Goal: Task Accomplishment & Management: Complete application form

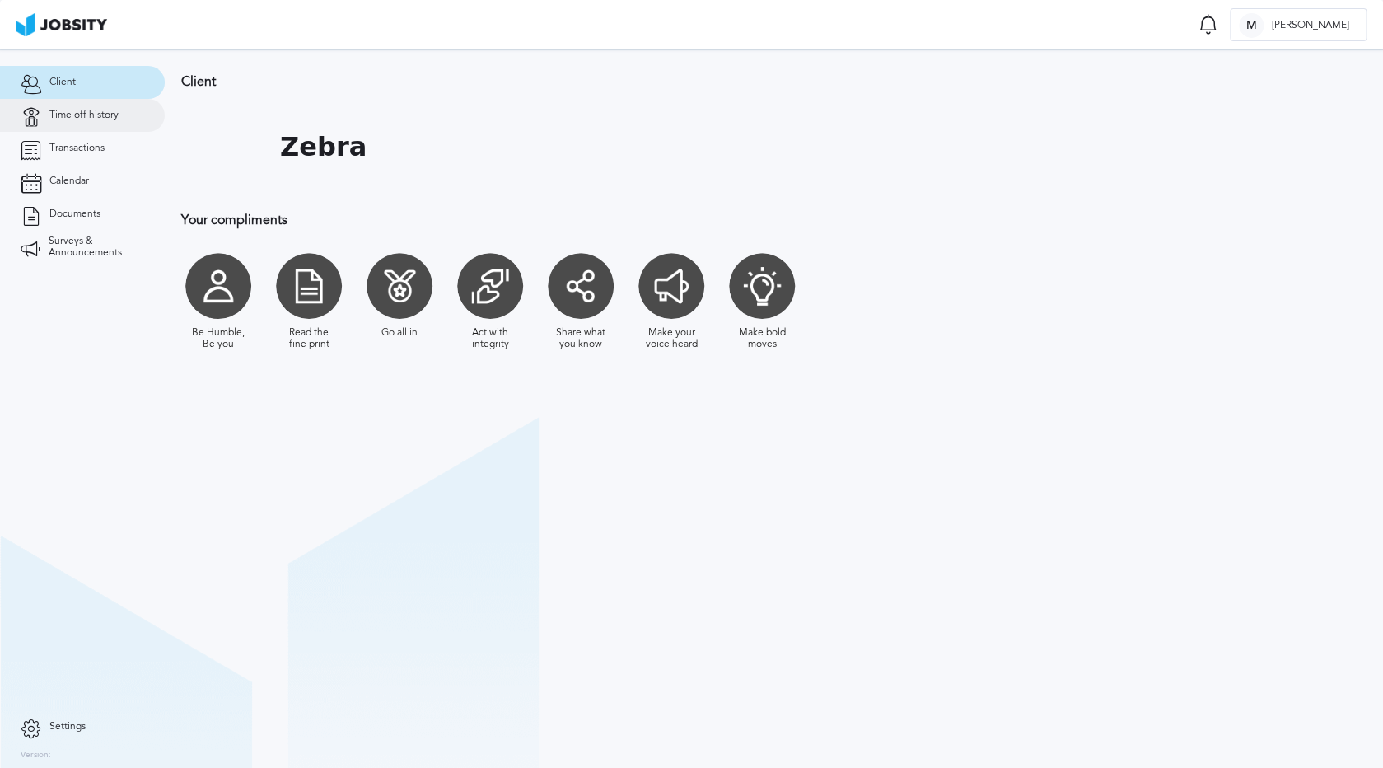
click at [96, 114] on span "Time off history" at bounding box center [83, 116] width 69 height 12
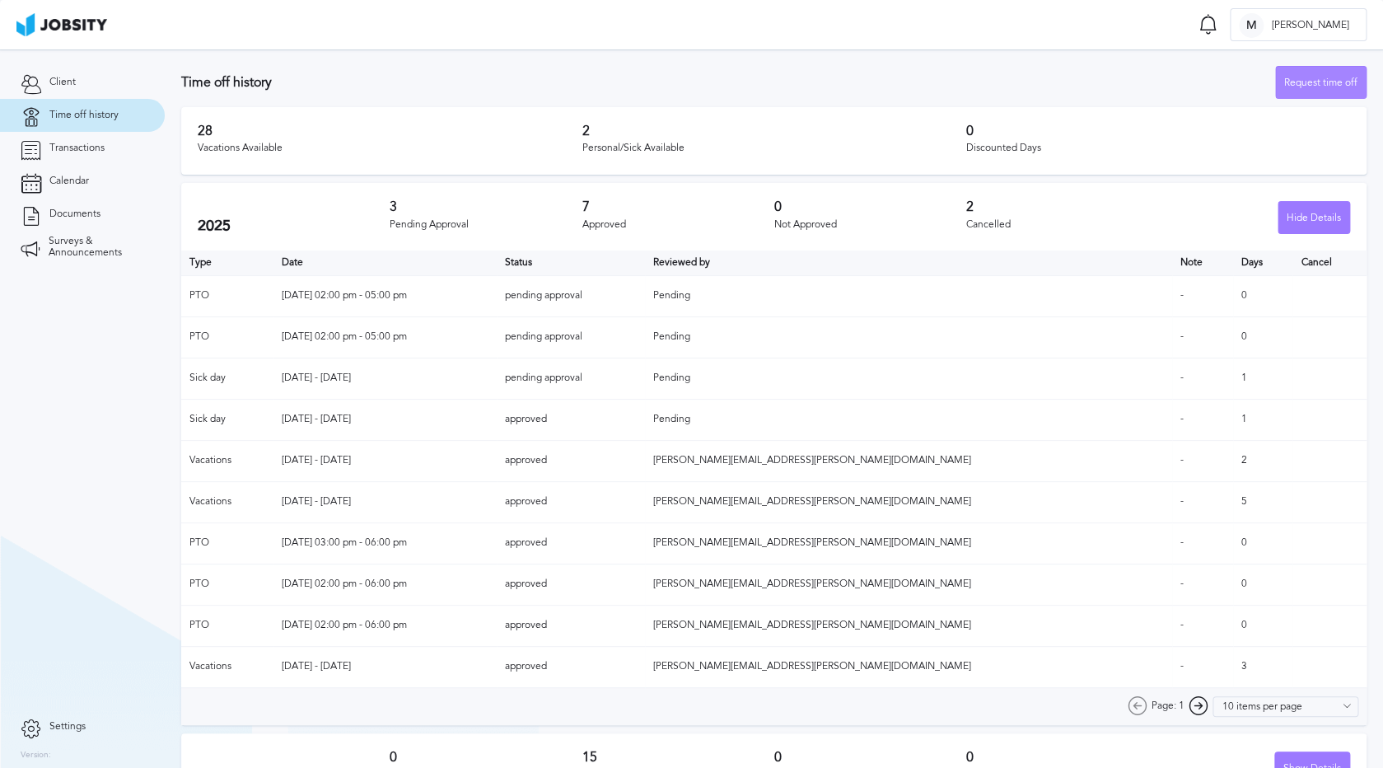
click at [1306, 91] on div "Request time off" at bounding box center [1321, 83] width 90 height 33
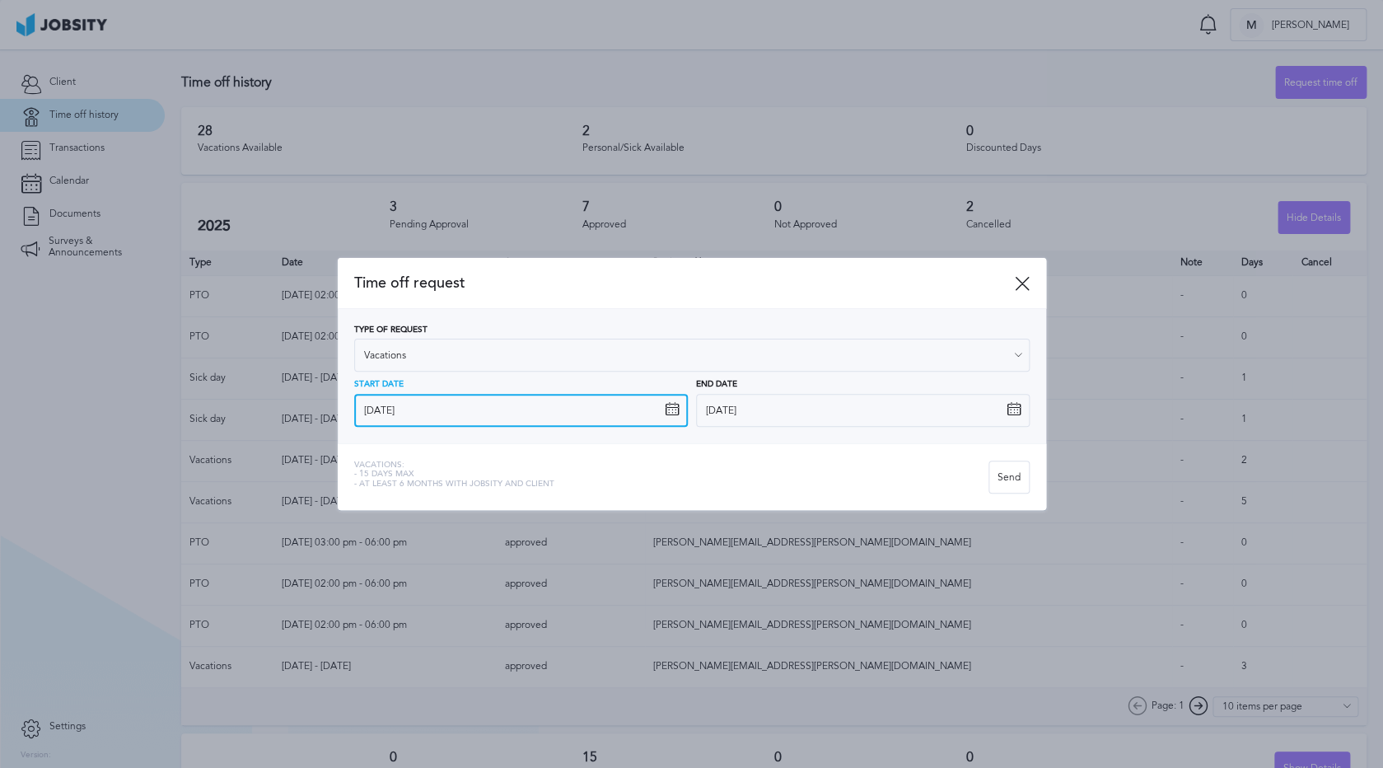
click at [413, 411] on input "[DATE]" at bounding box center [521, 410] width 334 height 33
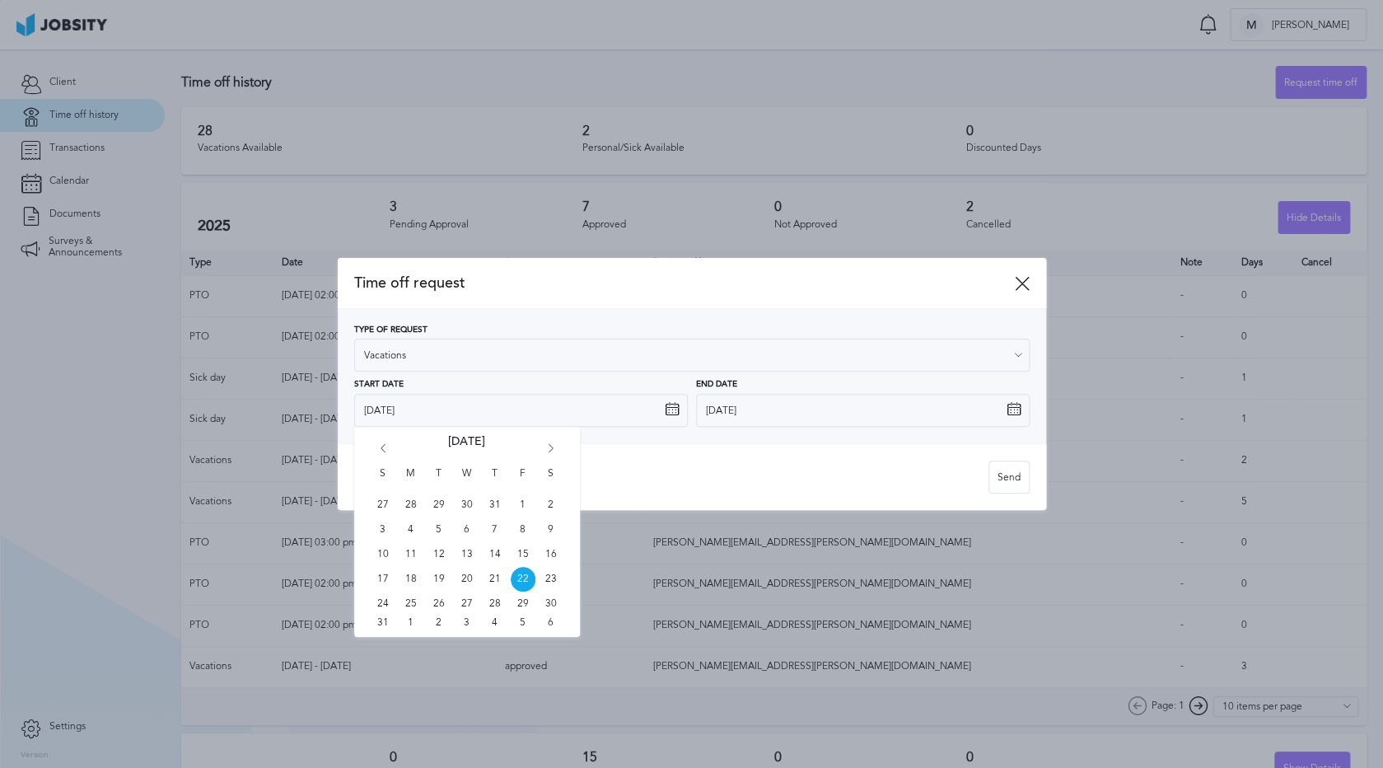
click at [550, 446] on icon "Go forward 1 month" at bounding box center [551, 451] width 15 height 15
click at [526, 530] on span "12" at bounding box center [523, 529] width 25 height 25
type input "[DATE]"
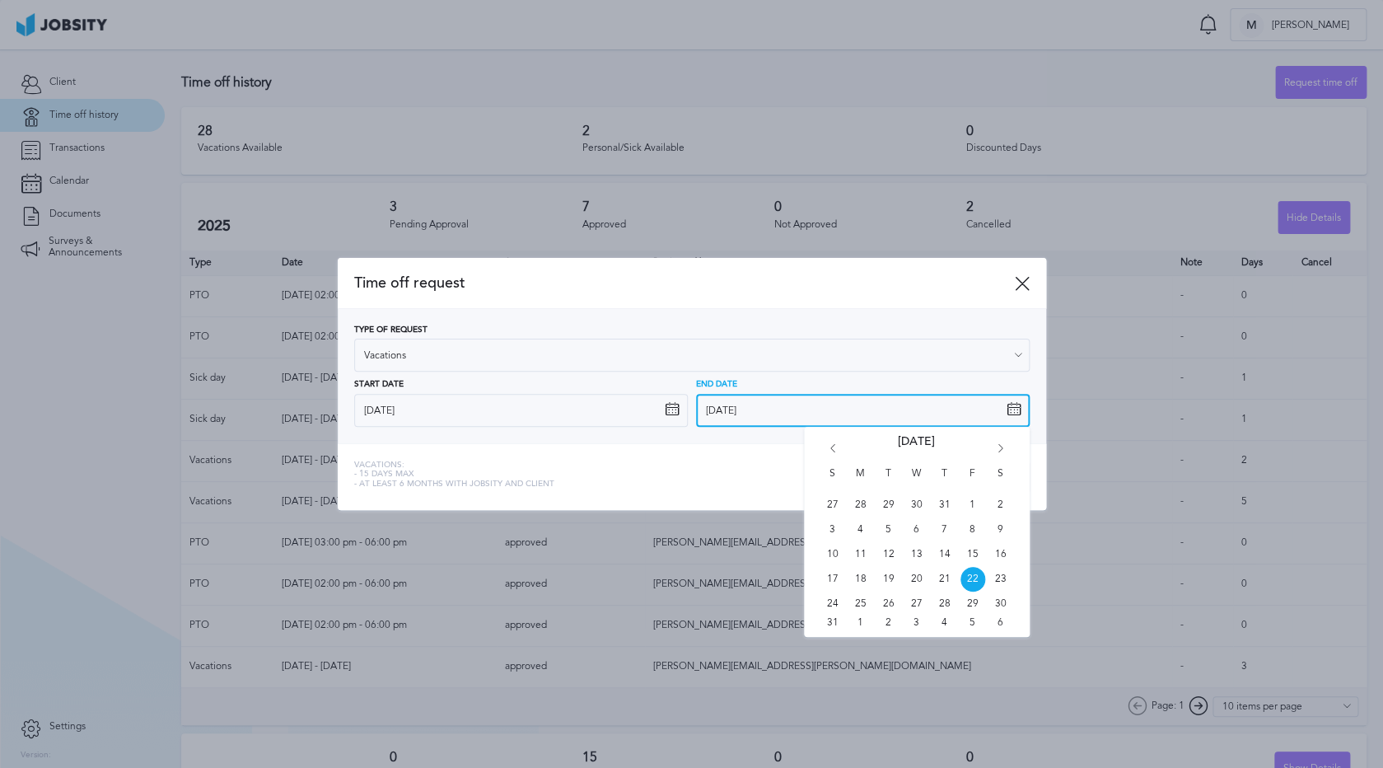
click at [734, 414] on input "[DATE]" at bounding box center [863, 410] width 334 height 33
click at [975, 549] on span "15" at bounding box center [972, 554] width 25 height 25
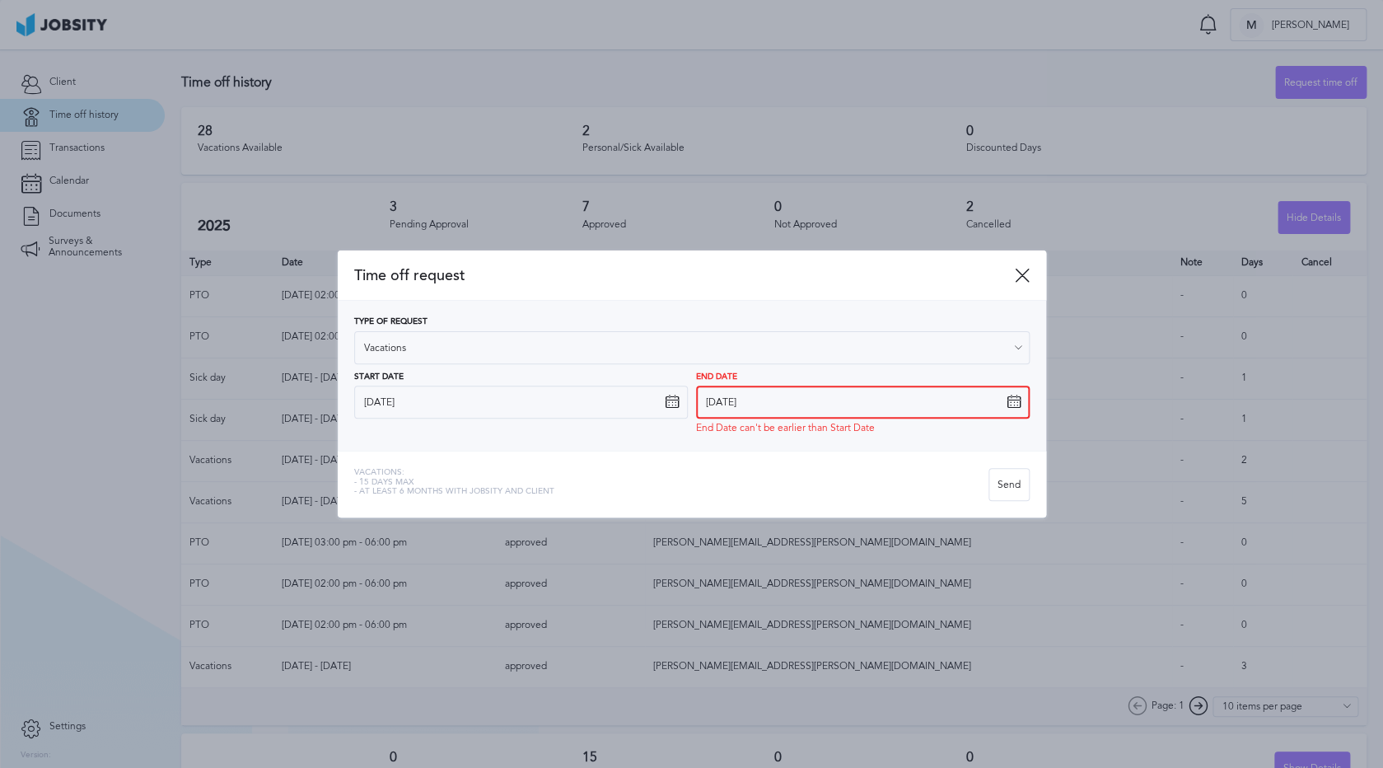
click at [839, 415] on input "[DATE]" at bounding box center [863, 401] width 334 height 33
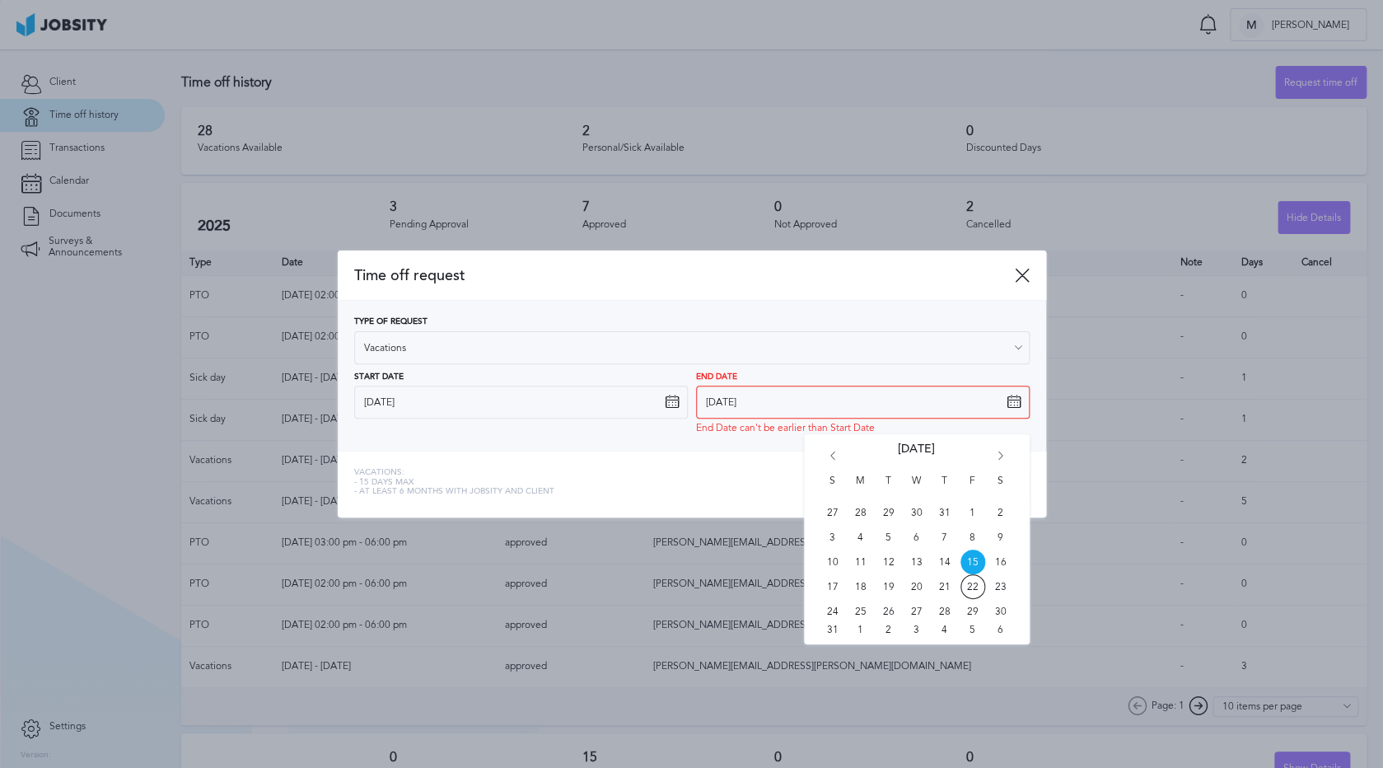
click at [996, 450] on div "S M T W T F S 27 28 29 30 31 1 2 3 4 5 6 7 8 9 10 11 12 13 14 15 16 17 18 19 20…" at bounding box center [917, 539] width 226 height 210
click at [1006, 456] on icon "Go forward 1 month" at bounding box center [1000, 458] width 15 height 15
click at [862, 563] on span "15" at bounding box center [860, 561] width 25 height 25
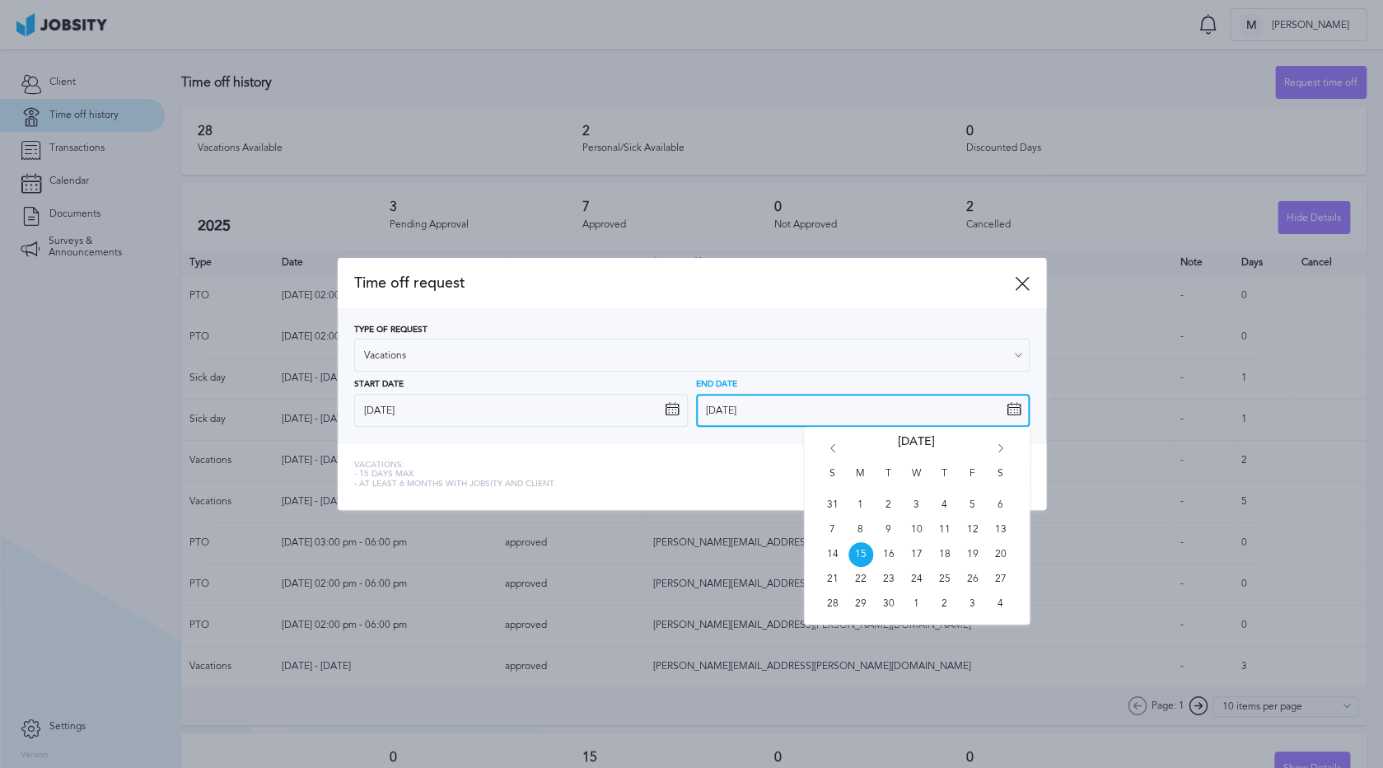
click at [759, 401] on input "[DATE]" at bounding box center [863, 410] width 334 height 33
click at [974, 526] on span "12" at bounding box center [972, 529] width 25 height 25
type input "[DATE]"
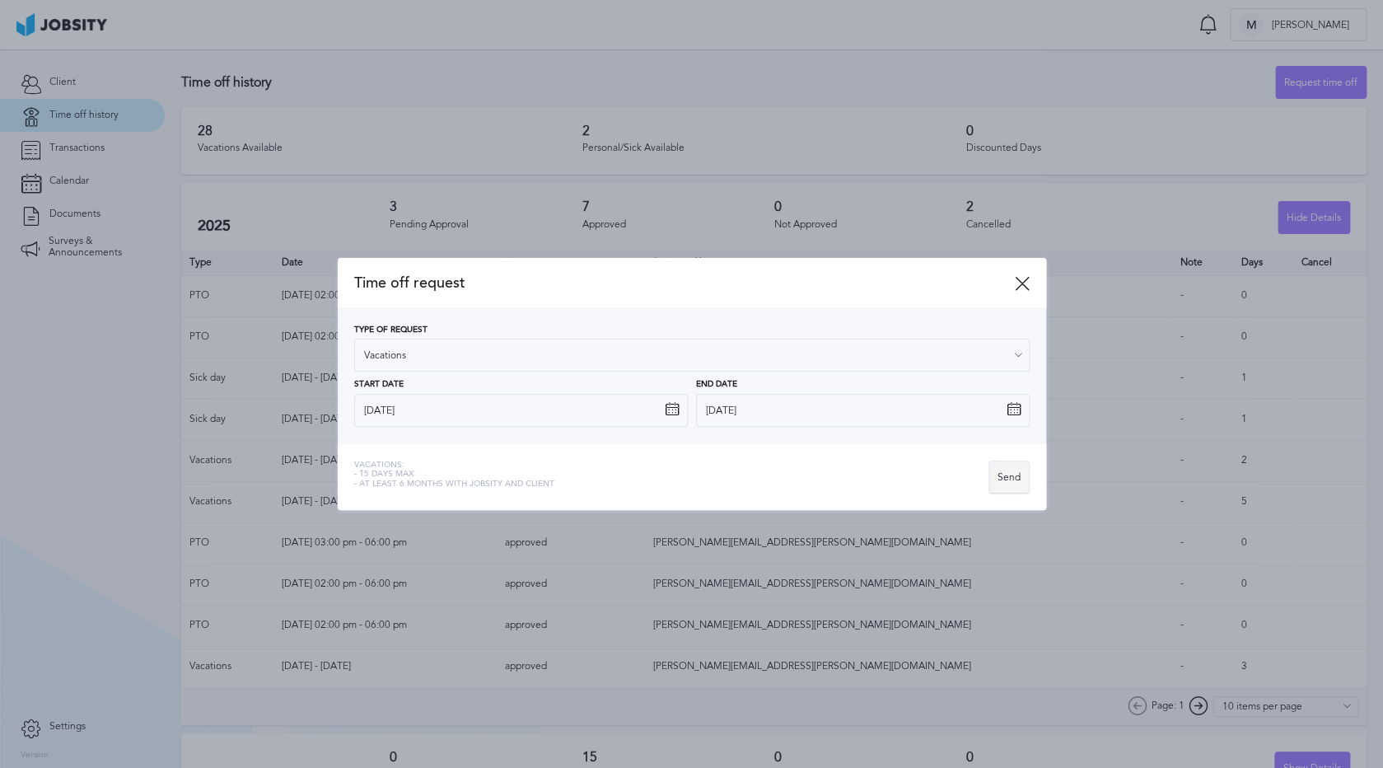
click at [1005, 475] on div "Send" at bounding box center [1009, 477] width 40 height 33
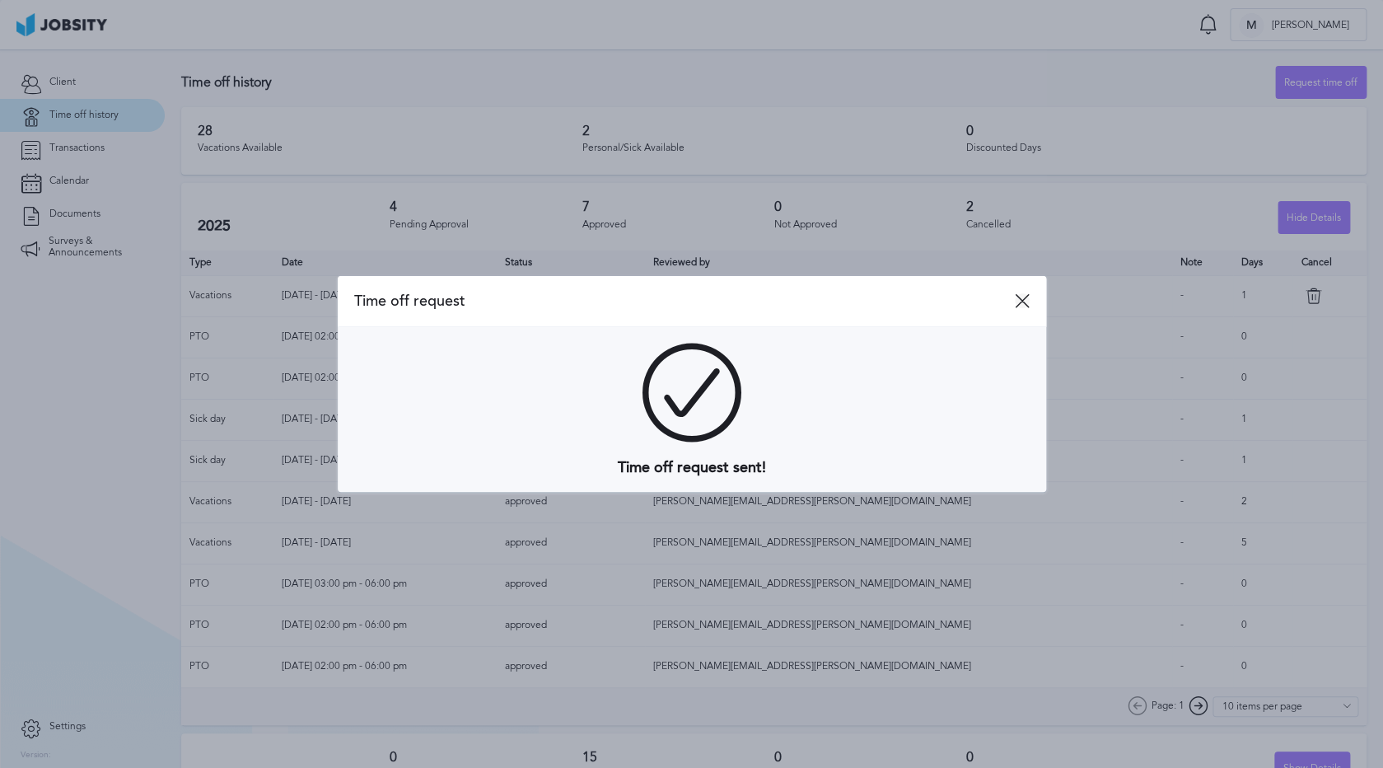
click at [1025, 303] on icon at bounding box center [1022, 300] width 15 height 15
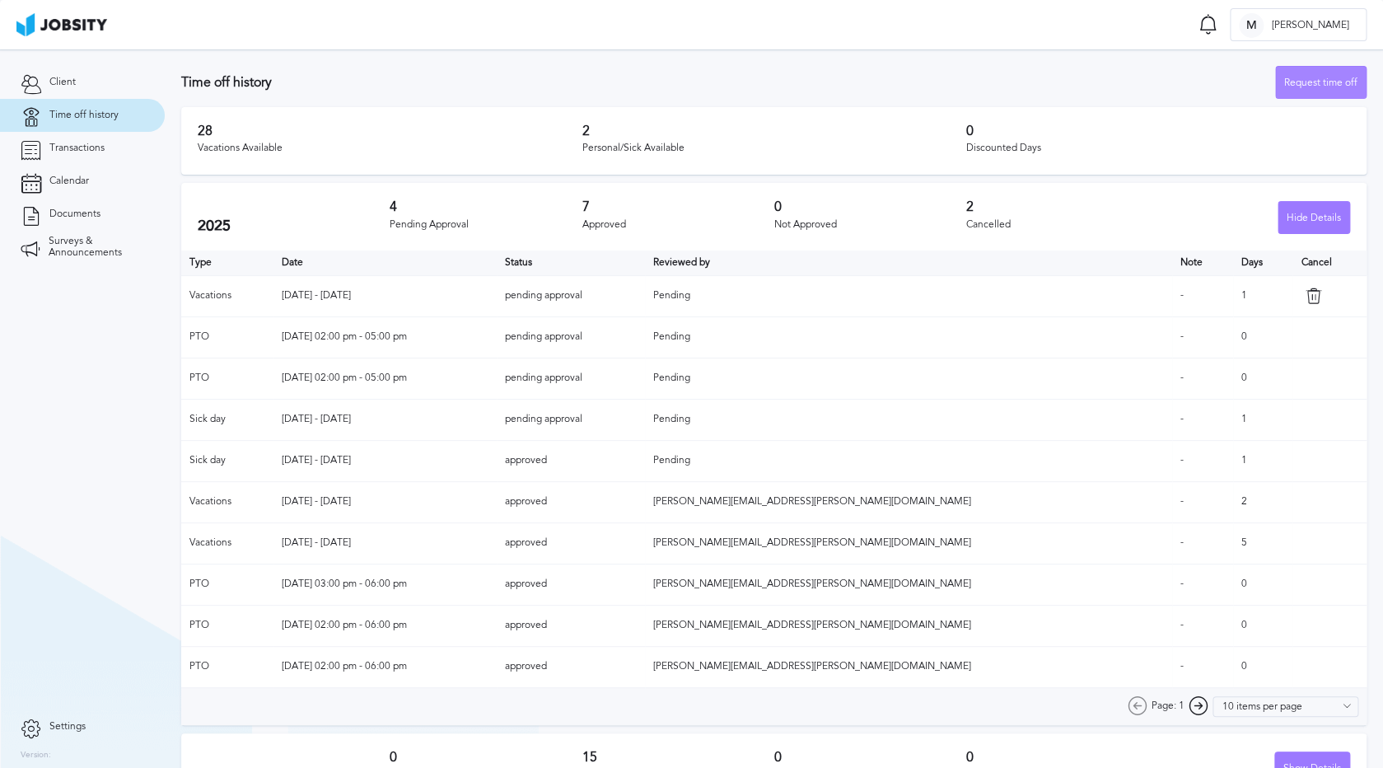
click at [1338, 86] on div "Request time off" at bounding box center [1321, 83] width 90 height 33
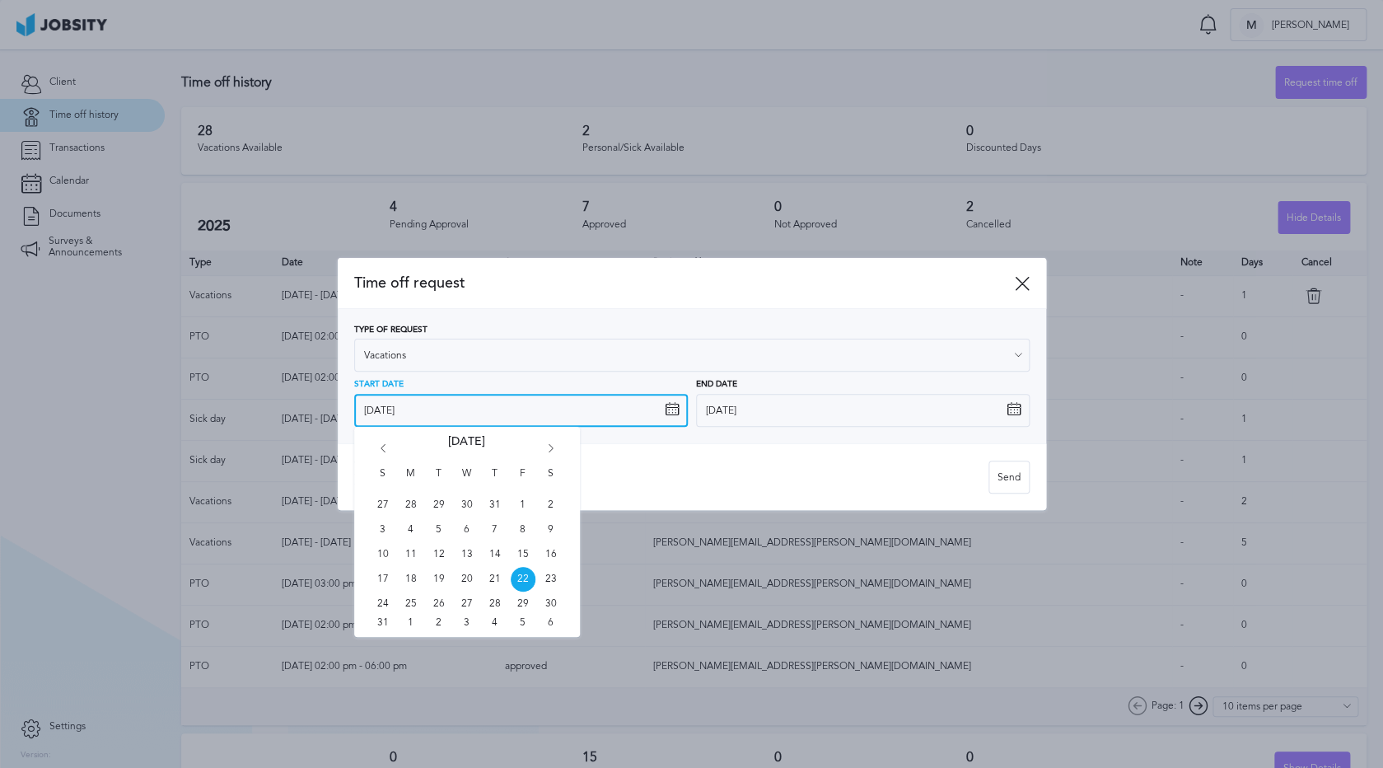
click at [482, 410] on input "[DATE]" at bounding box center [521, 410] width 334 height 33
click at [554, 441] on div "S M T W T F S 27 28 29 30 31 1 2 3 4 5 6 7 8 9 10 11 12 13 14 15 16 17 18 19 20…" at bounding box center [467, 532] width 226 height 210
click at [553, 442] on div "S M T W T F S 27 28 29 30 31 1 2 3 4 5 6 7 8 9 10 11 12 13 14 15 16 17 18 19 20…" at bounding box center [467, 532] width 226 height 210
click at [548, 450] on icon "Go forward 1 month" at bounding box center [551, 451] width 15 height 15
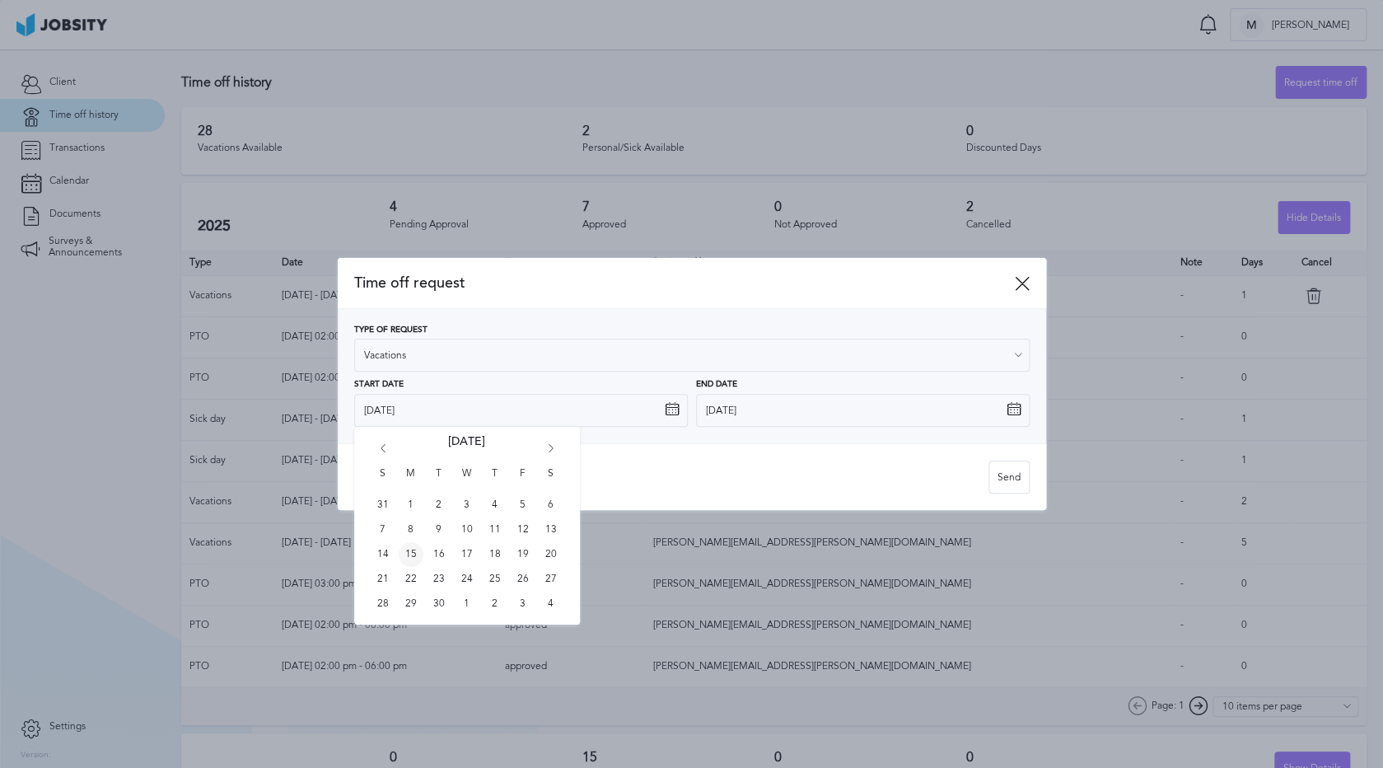
click at [413, 556] on span "15" at bounding box center [411, 554] width 25 height 25
type input "[DATE]"
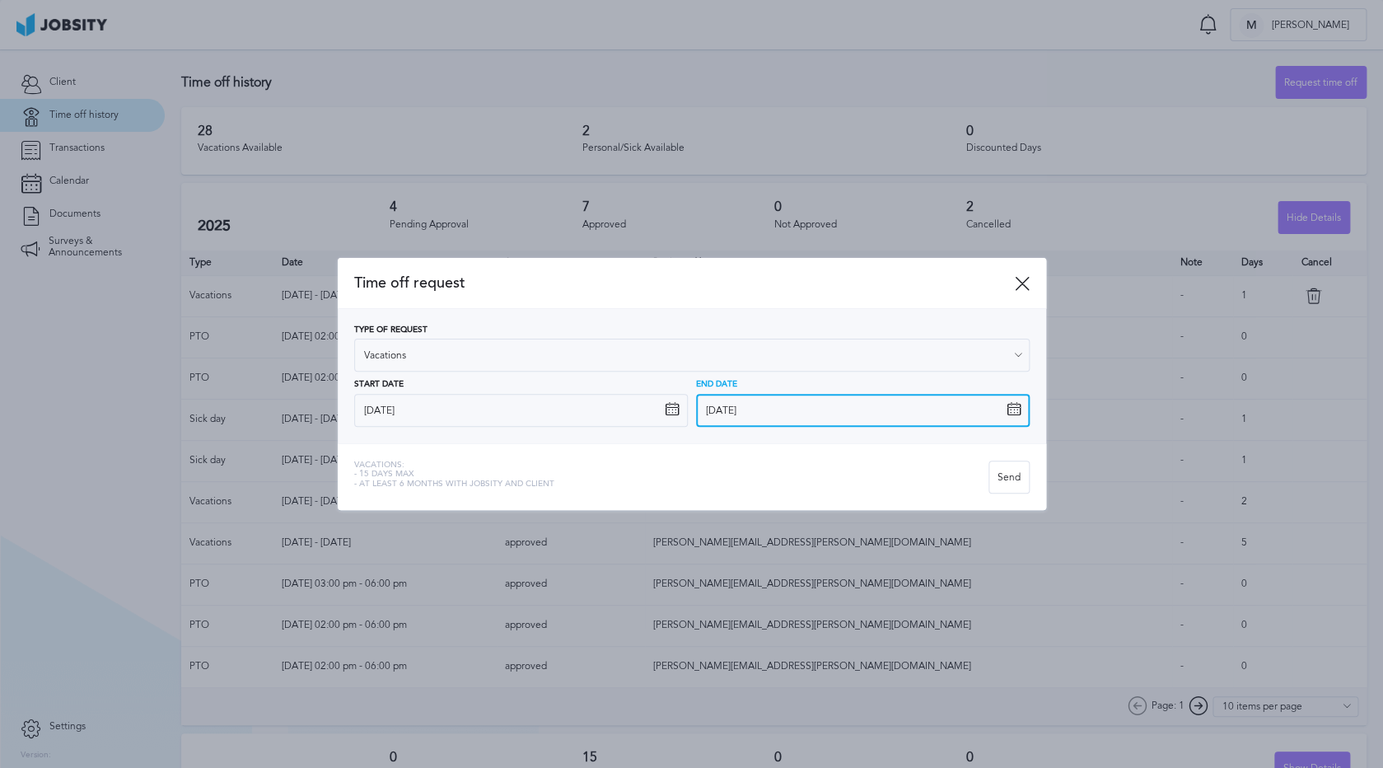
click at [782, 413] on input "[DATE]" at bounding box center [863, 410] width 334 height 33
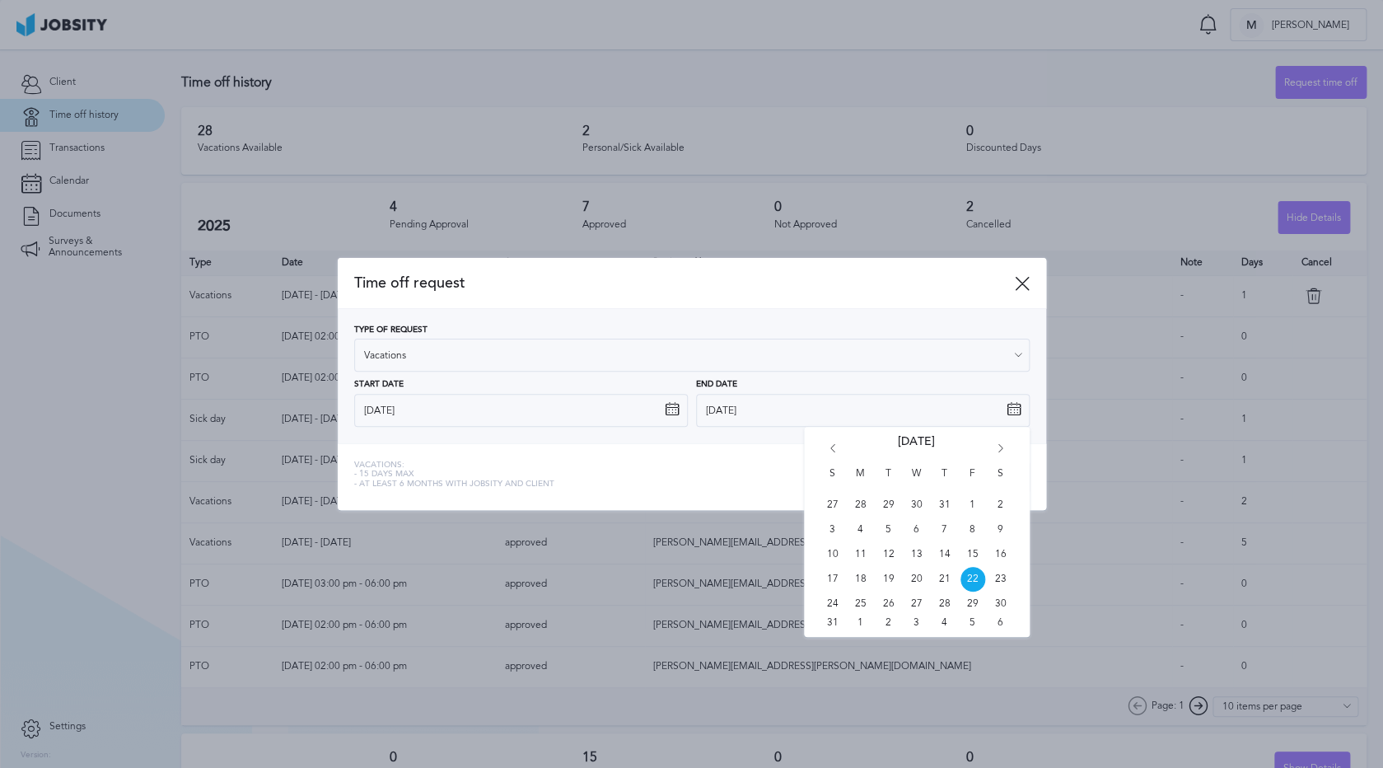
click at [1001, 443] on div "S M T W T F S 27 28 29 30 31 1 2 3 4 5 6 7 8 9 10 11 12 13 14 15 16 17 18 19 20…" at bounding box center [917, 532] width 226 height 210
click at [1000, 445] on icon "Go forward 1 month" at bounding box center [1000, 451] width 15 height 15
click at [861, 559] on span "15" at bounding box center [860, 554] width 25 height 25
type input "[DATE]"
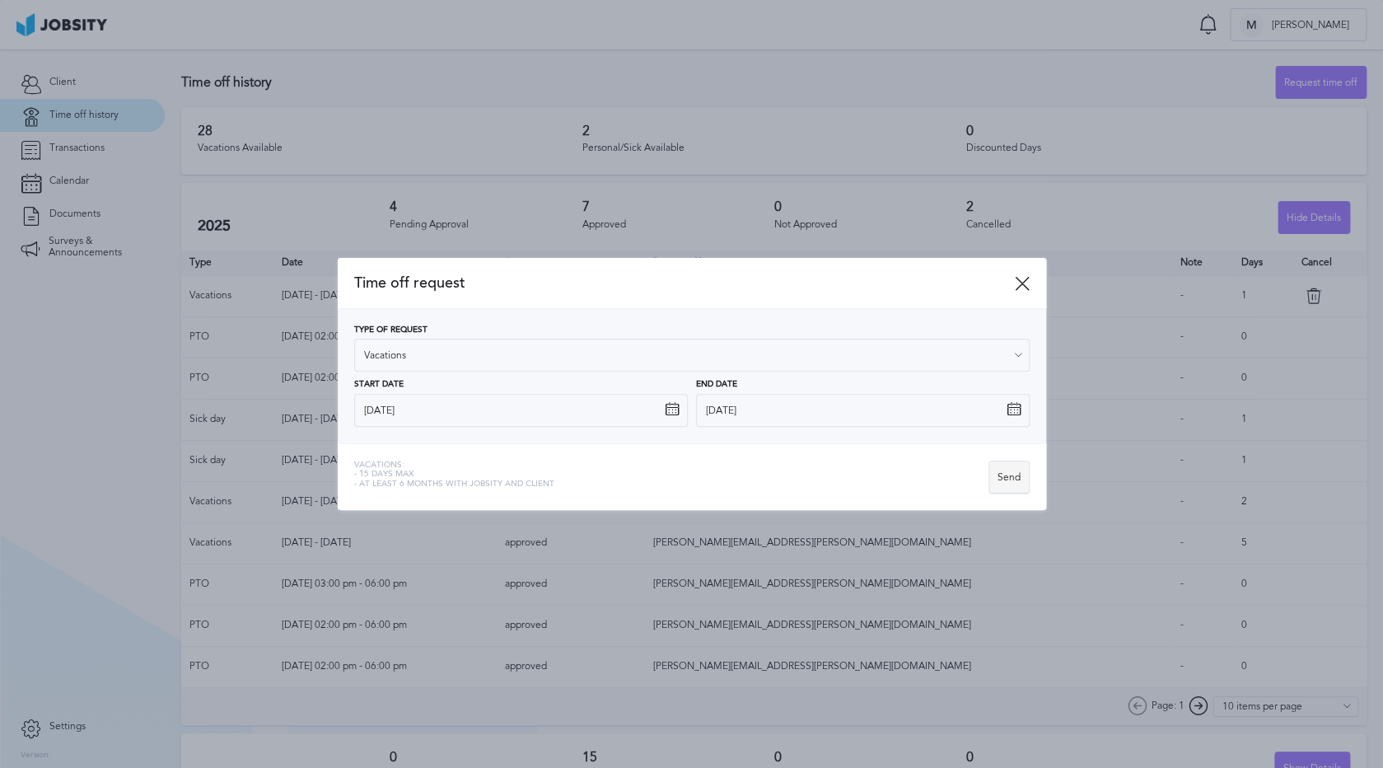
click at [1007, 479] on div "Send" at bounding box center [1009, 477] width 40 height 33
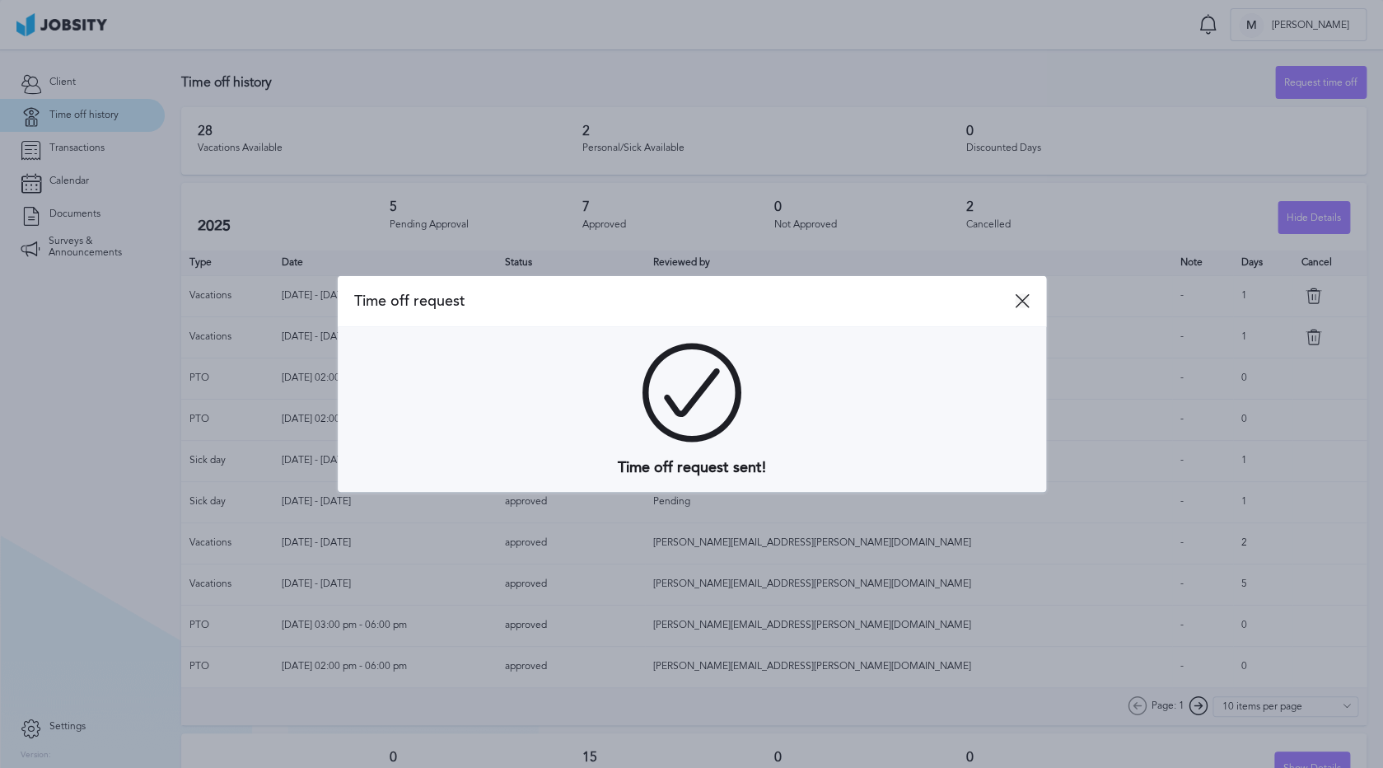
click at [1021, 305] on icon at bounding box center [1022, 300] width 15 height 15
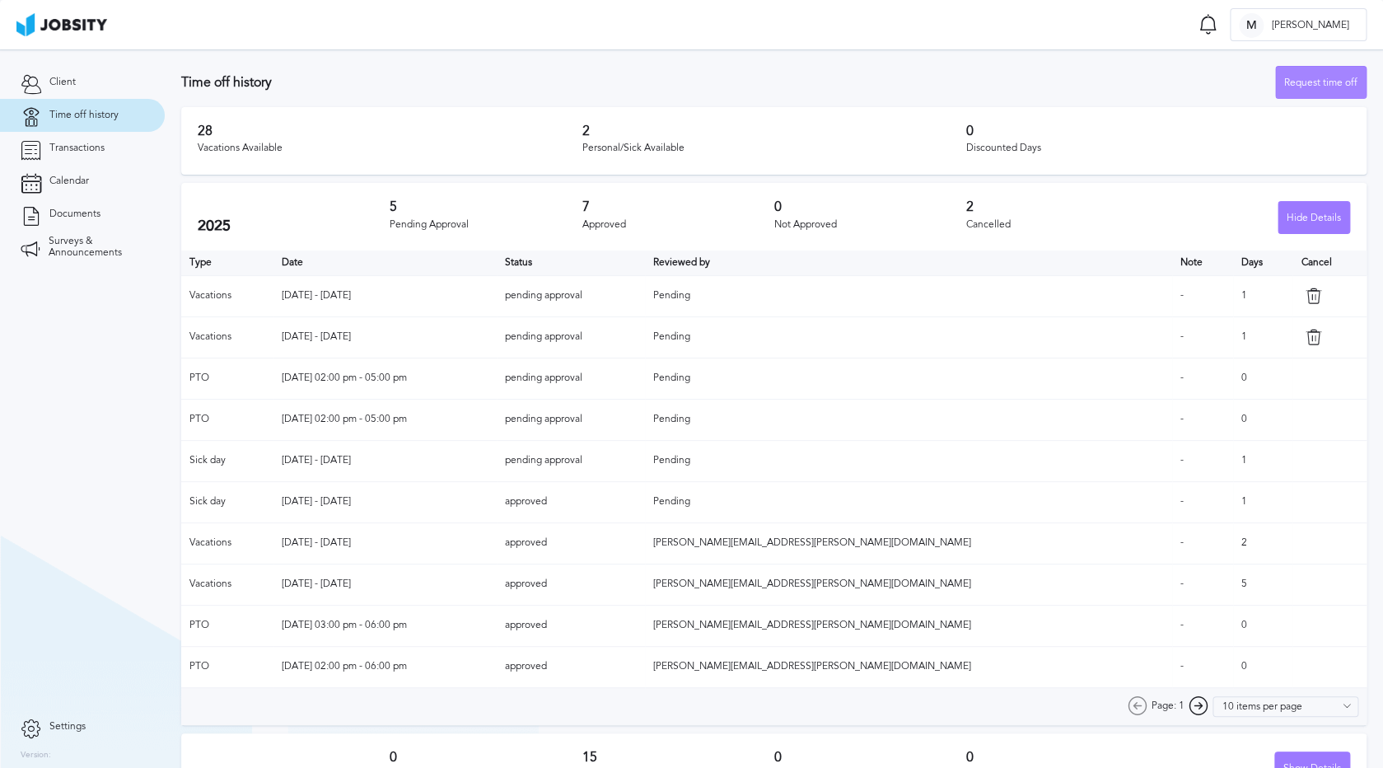
click at [1312, 86] on div "Request time off" at bounding box center [1321, 83] width 90 height 33
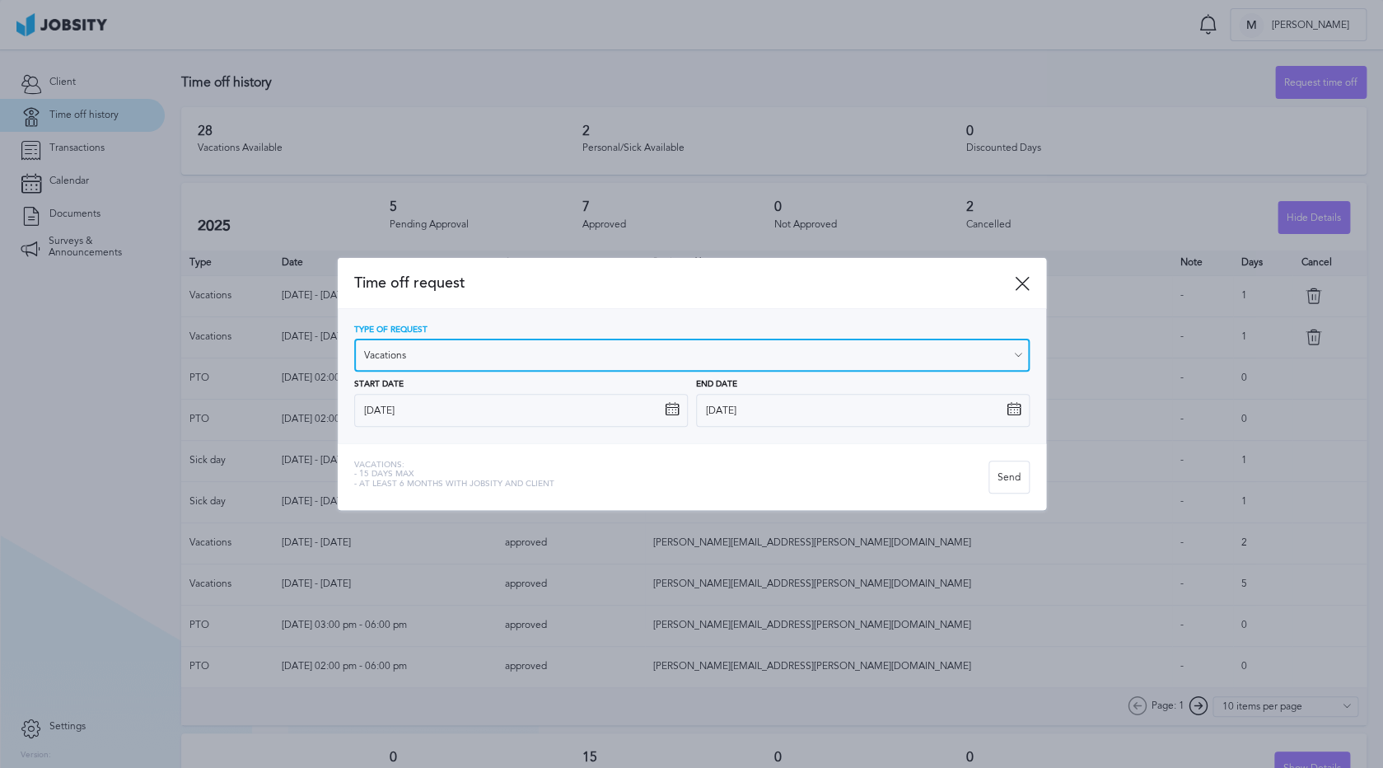
click at [407, 357] on input "Vacations" at bounding box center [691, 355] width 675 height 33
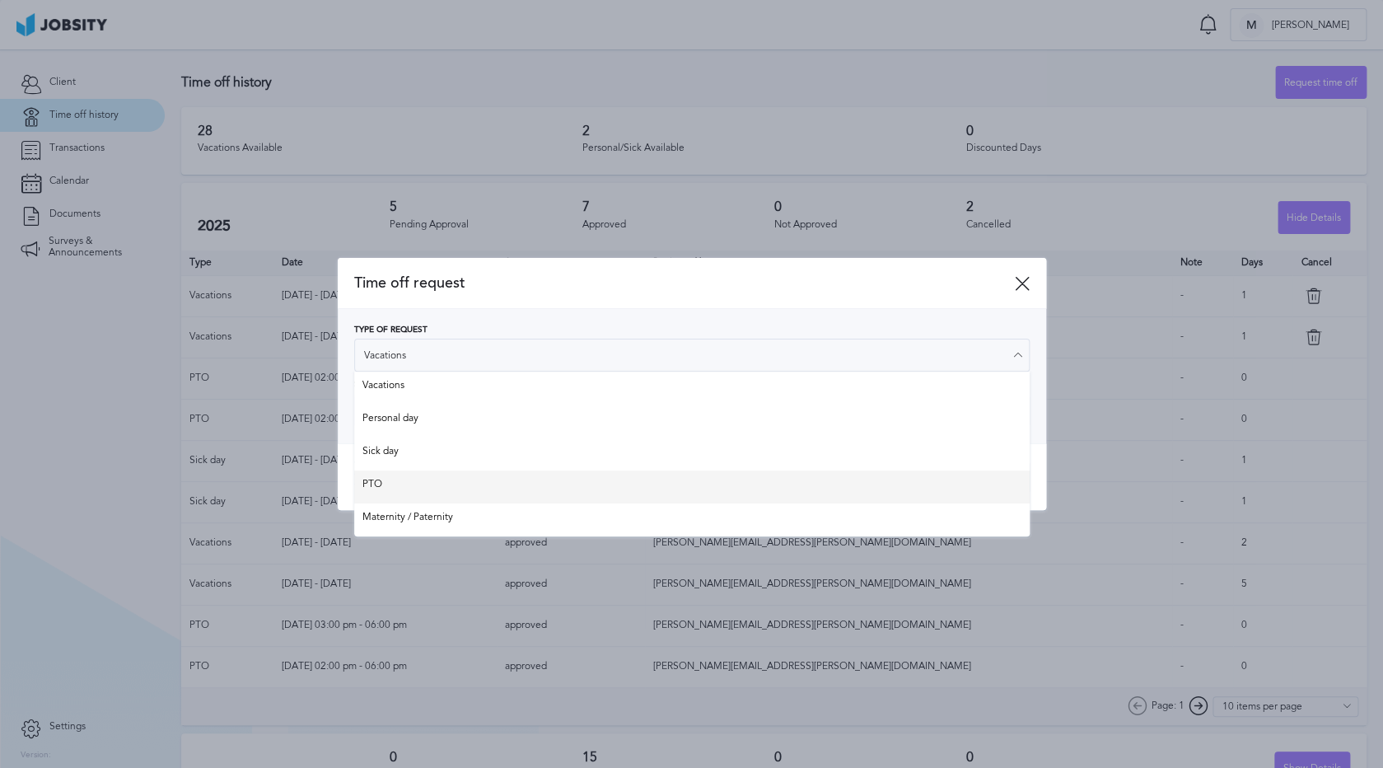
type input "PTO"
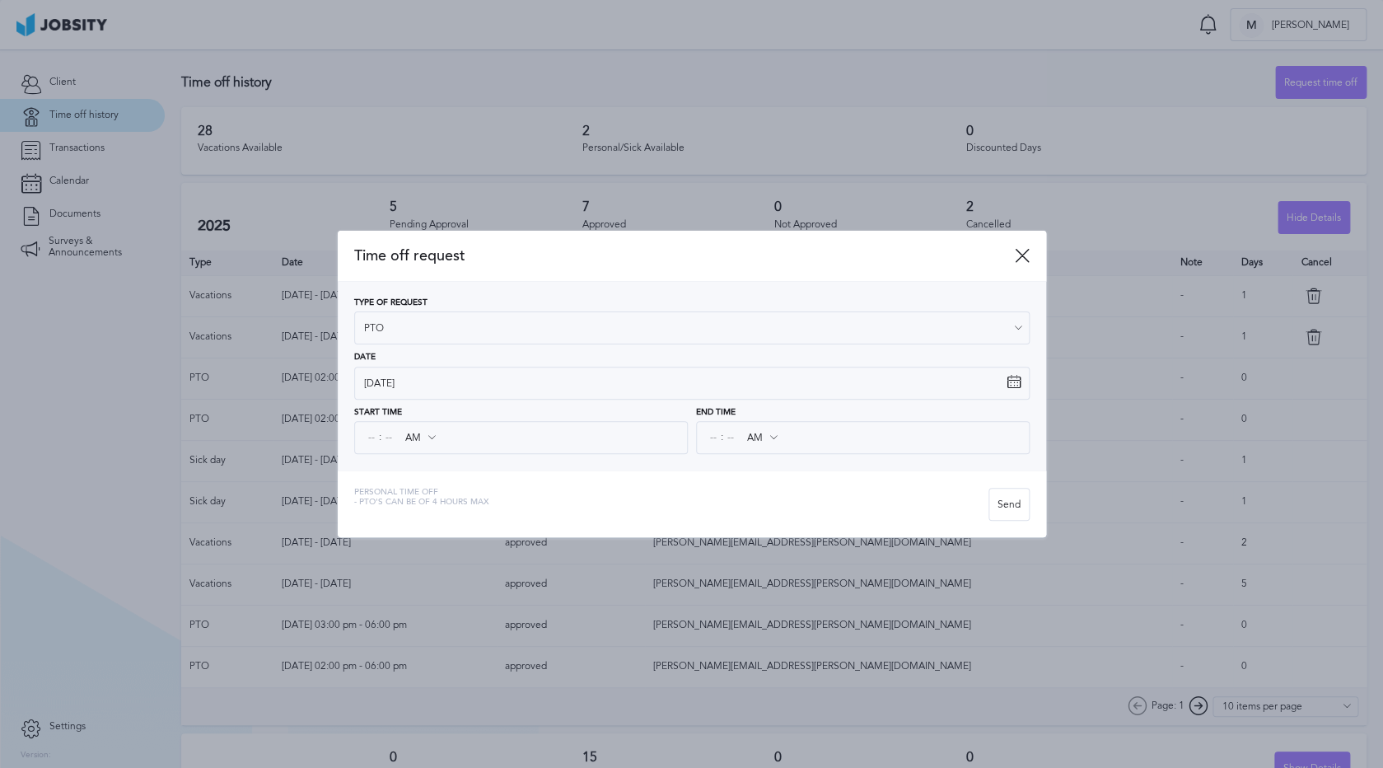
click at [396, 479] on div "Time off request Type of Request PTO Vacations Personal day Sick day PTO Matern…" at bounding box center [692, 384] width 708 height 306
click at [379, 439] on span ":" at bounding box center [380, 438] width 2 height 12
click at [365, 438] on input at bounding box center [371, 438] width 15 height 30
type input "02"
click at [395, 439] on input at bounding box center [388, 438] width 15 height 30
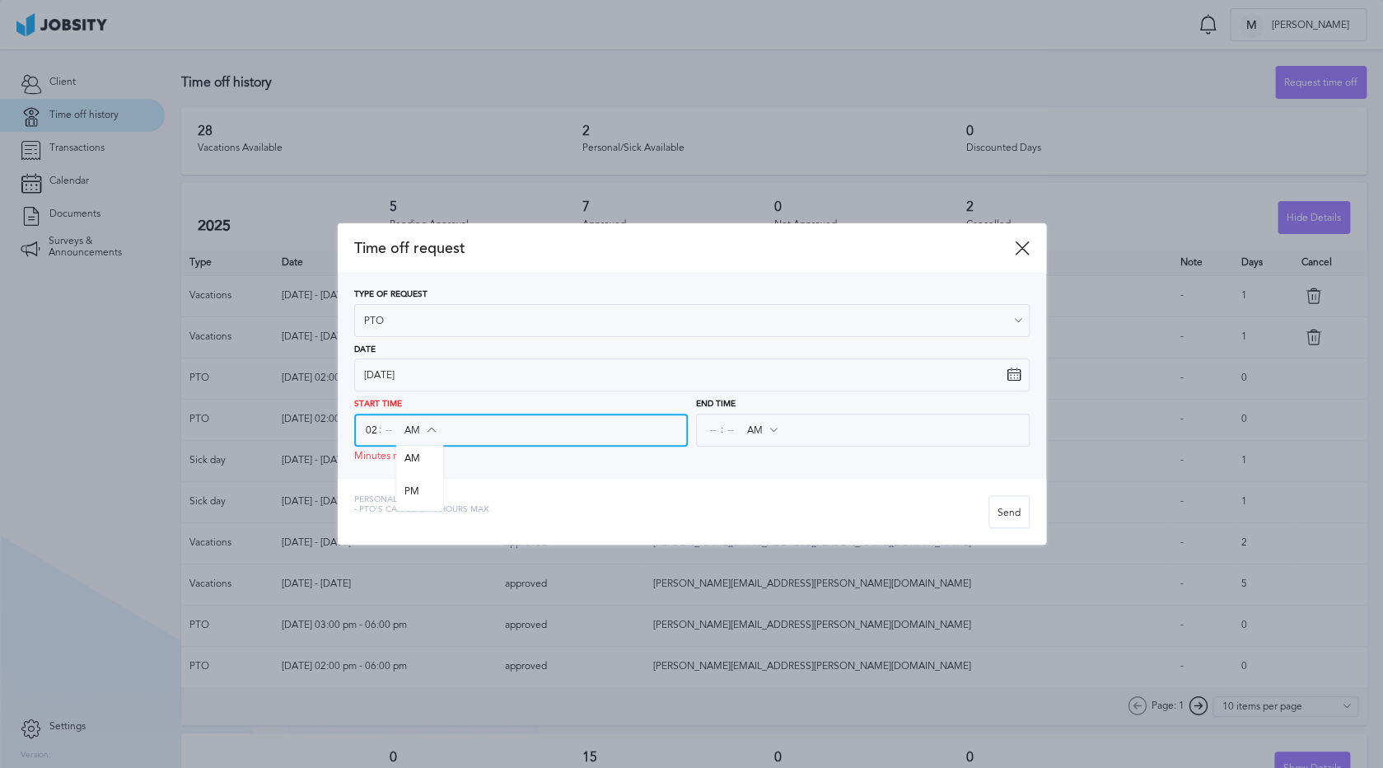
click at [413, 436] on input "AM" at bounding box center [420, 430] width 48 height 30
type input "PM"
click at [416, 484] on div "Time off request Type of Request PTO Vacations Personal day Sick day PTO Matern…" at bounding box center [692, 384] width 708 height 322
click at [390, 425] on input at bounding box center [388, 430] width 15 height 30
type input "00"
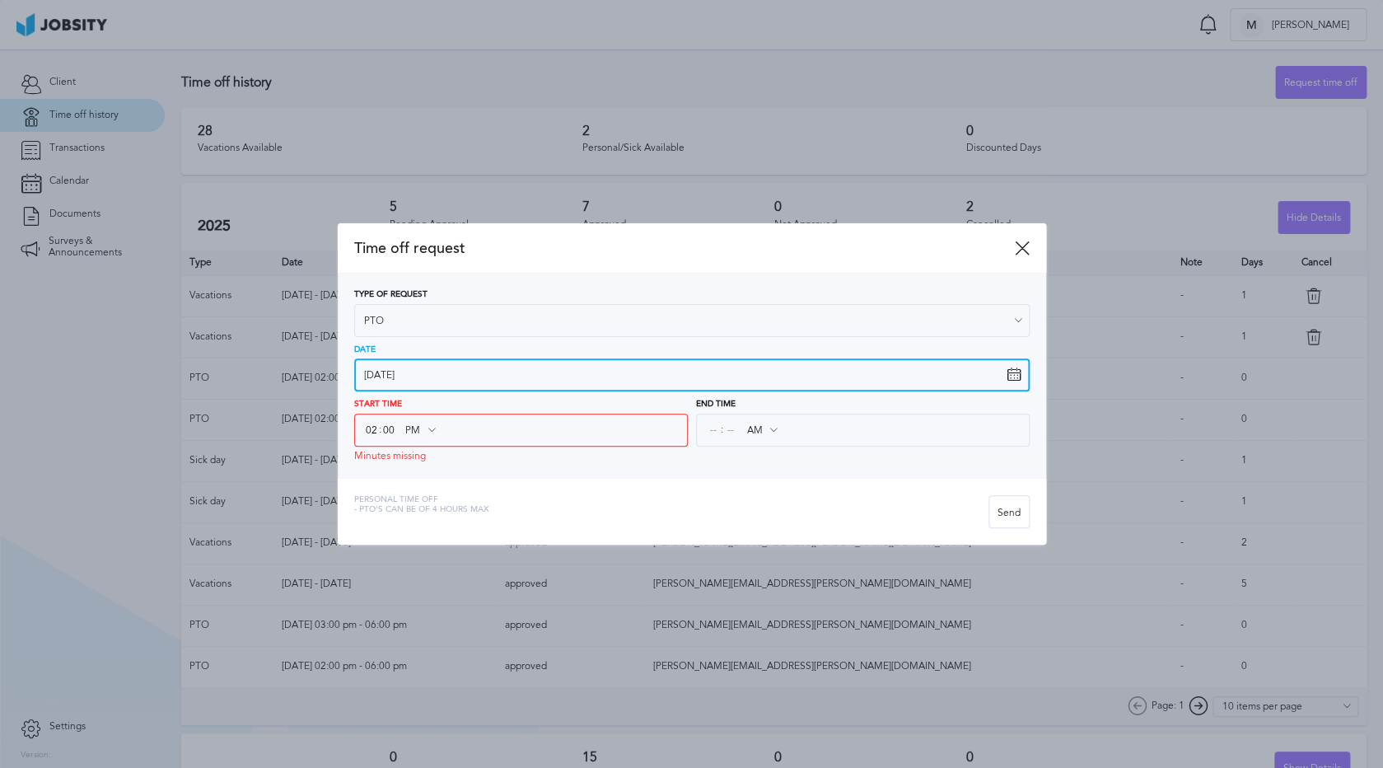
click at [407, 364] on input "[DATE]" at bounding box center [691, 374] width 675 height 33
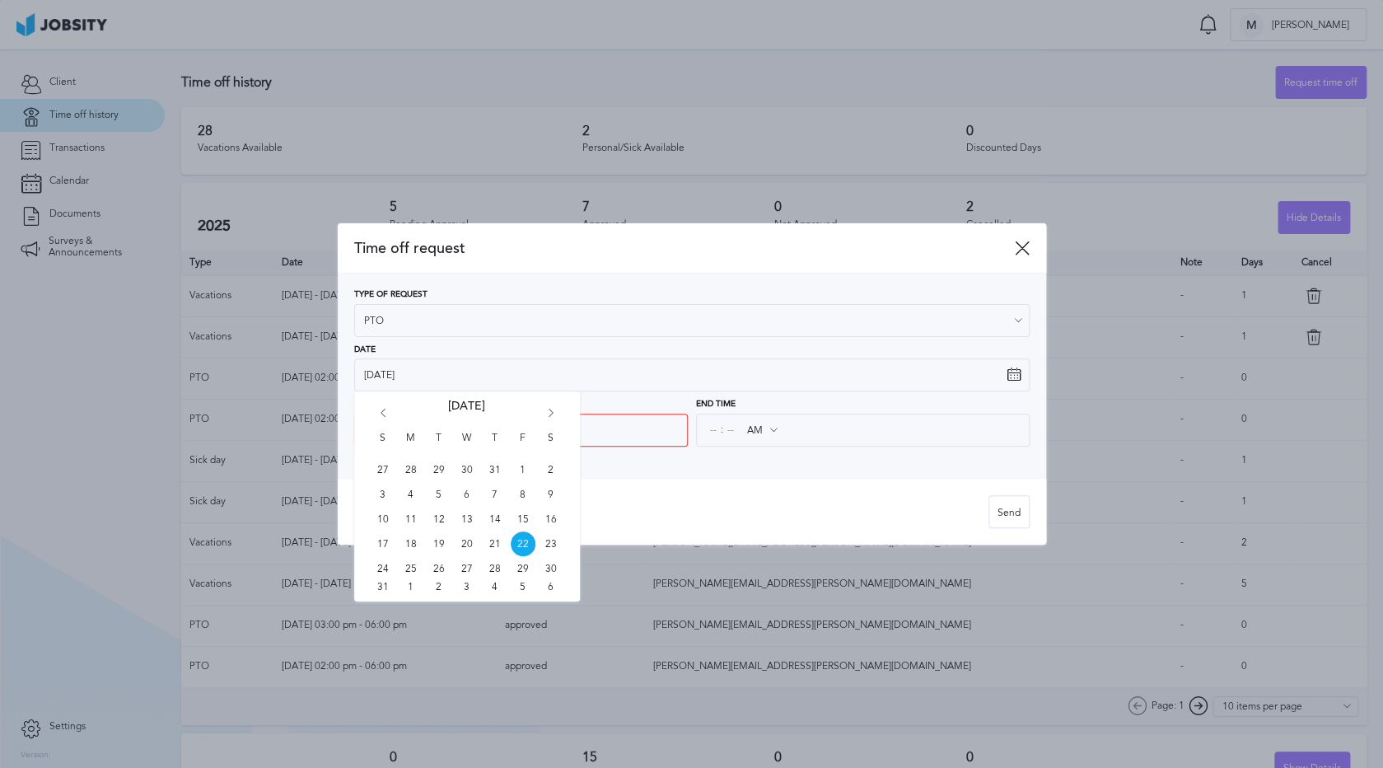
click at [549, 413] on icon "Go forward 1 month" at bounding box center [551, 416] width 15 height 15
click at [497, 516] on span "18" at bounding box center [495, 519] width 25 height 25
type input "[DATE]"
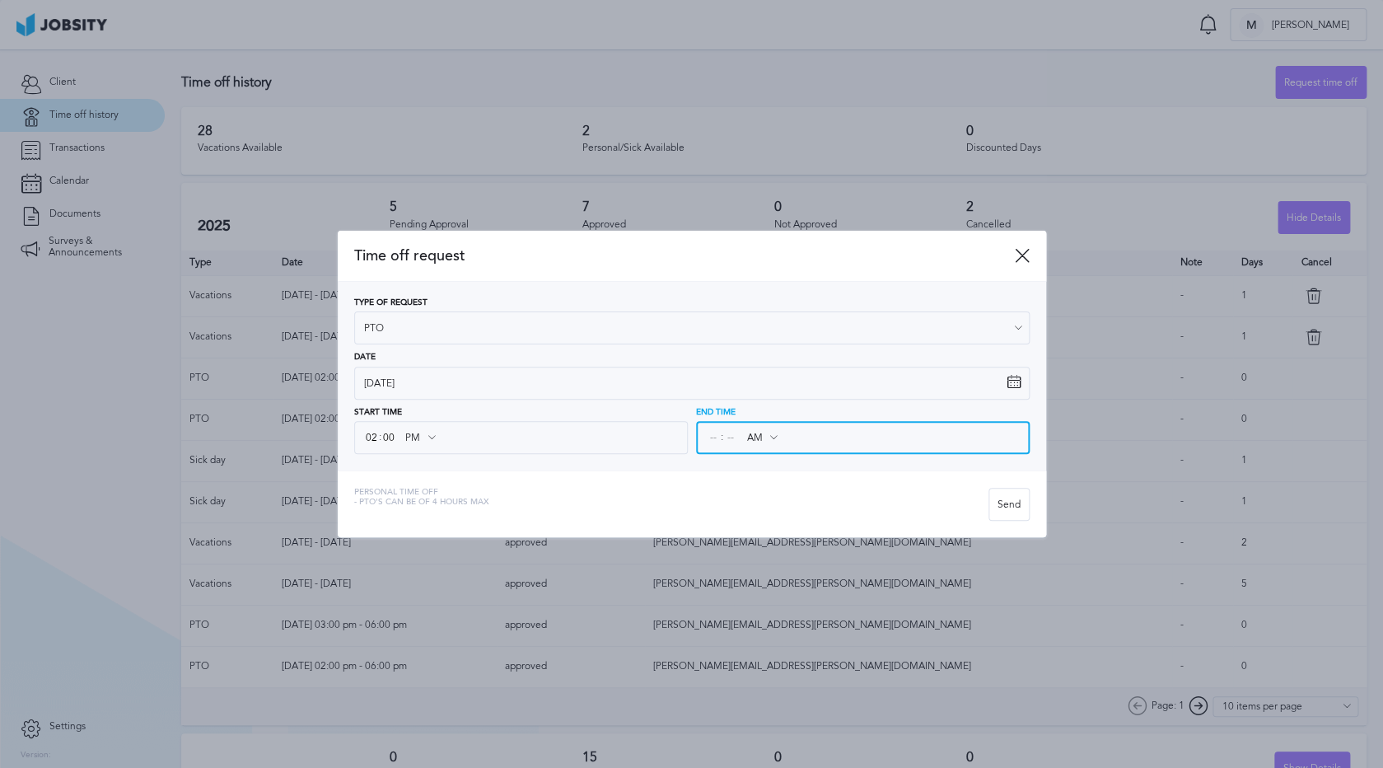
click at [714, 442] on input at bounding box center [713, 438] width 15 height 30
type input "05"
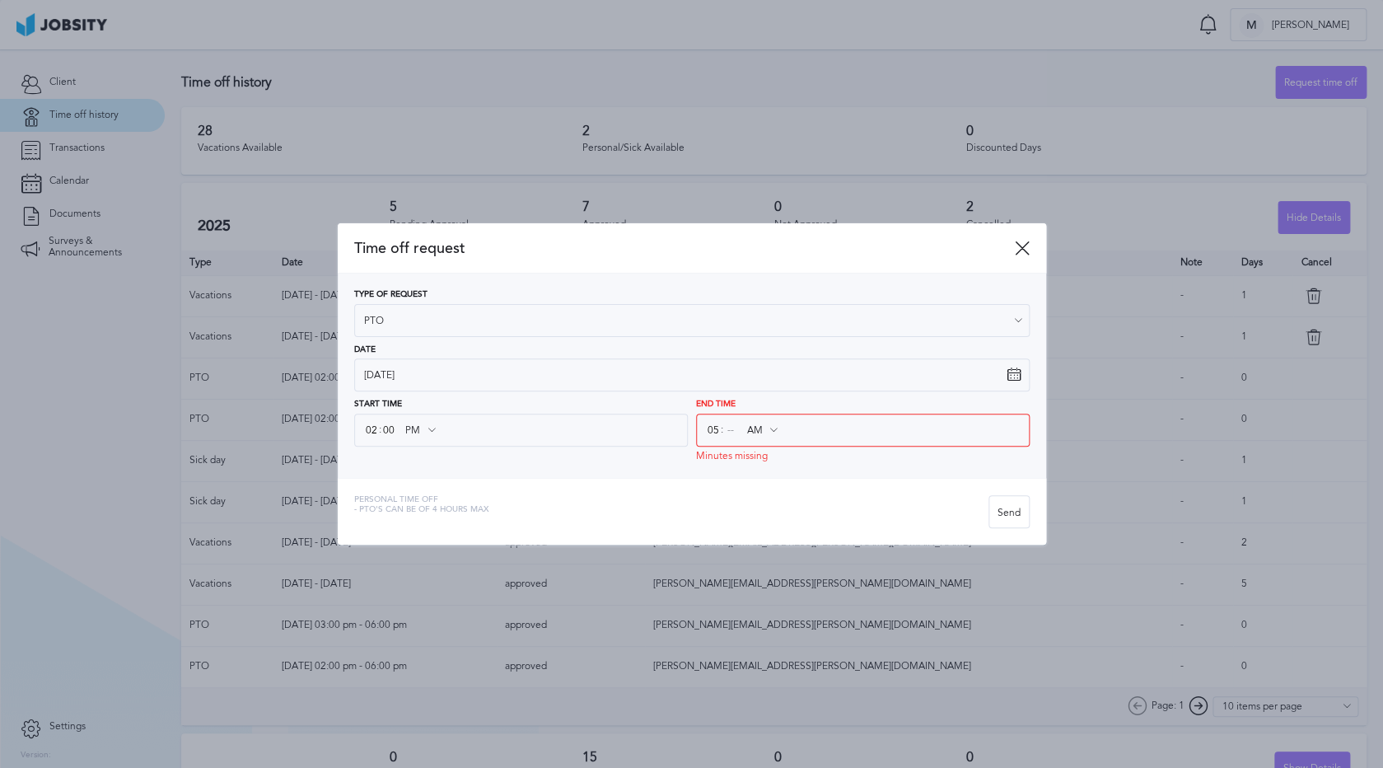
click at [769, 437] on icon at bounding box center [773, 430] width 15 height 15
click at [768, 432] on icon at bounding box center [773, 430] width 15 height 15
click at [776, 432] on icon at bounding box center [773, 430] width 15 height 15
click at [771, 427] on icon at bounding box center [773, 430] width 15 height 15
click at [733, 426] on input at bounding box center [730, 430] width 15 height 30
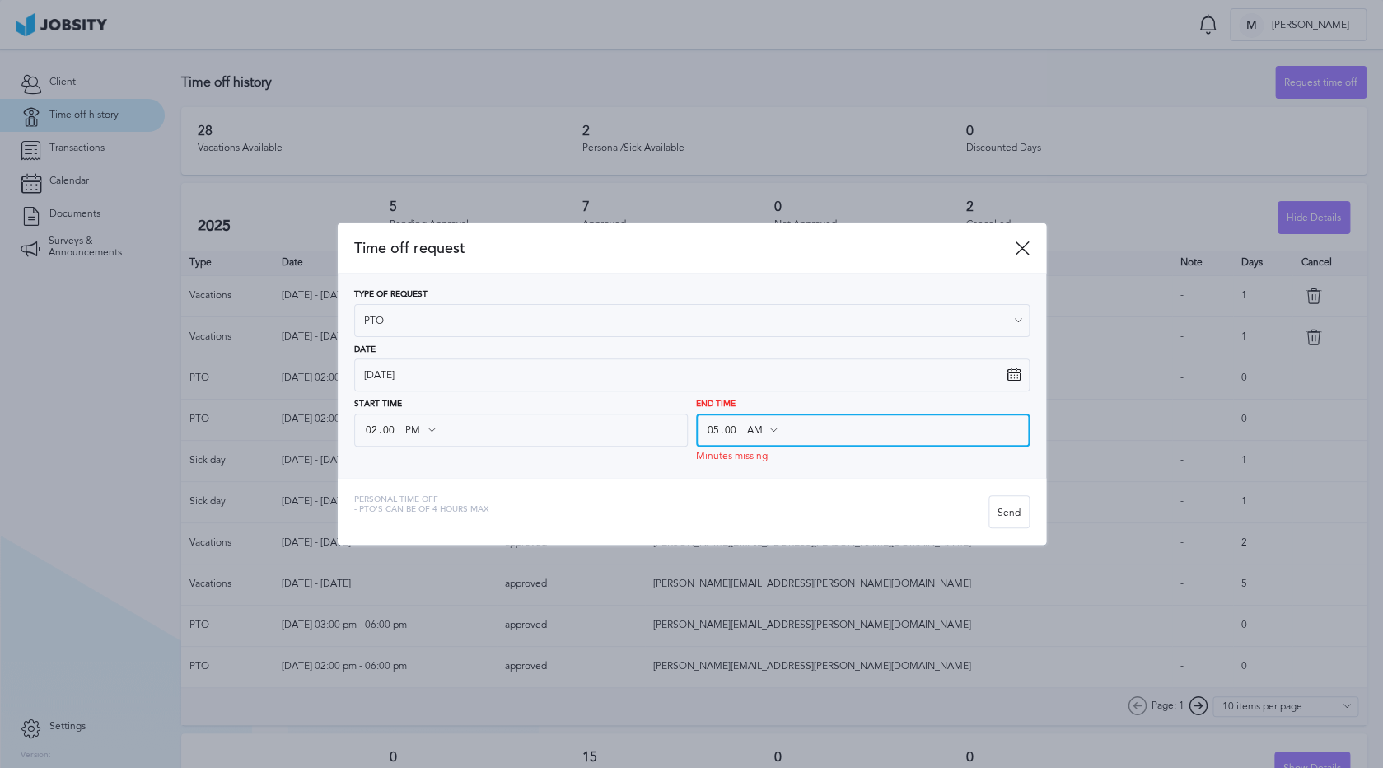
type input "00"
click at [761, 426] on input "AM" at bounding box center [762, 430] width 48 height 30
type input "PM"
click at [762, 485] on div "Time off request Type of Request PTO Vacations Personal day Sick day PTO Matern…" at bounding box center [692, 384] width 708 height 322
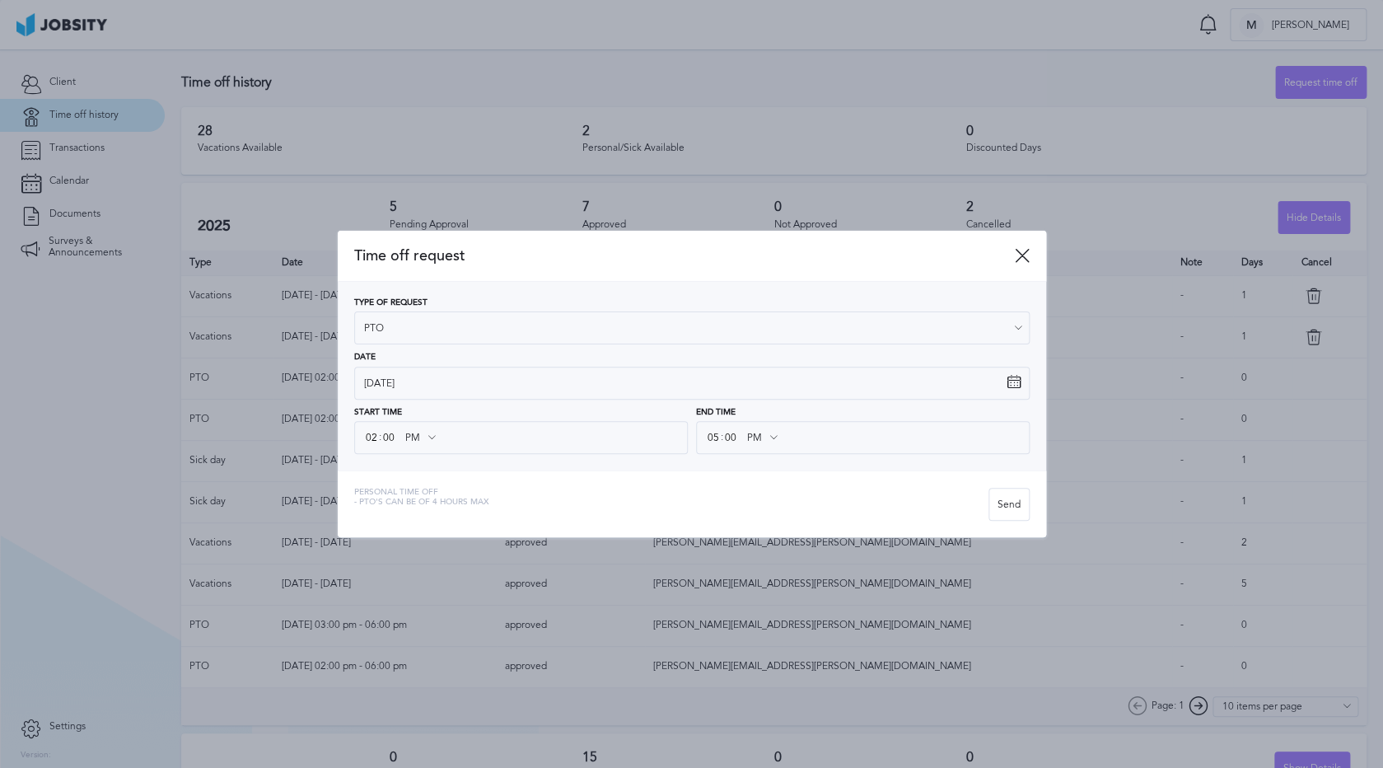
click at [733, 490] on div "Personal Time Off - PTO's can be of 4 hours max" at bounding box center [671, 504] width 634 height 33
click at [1009, 506] on div "Send" at bounding box center [1009, 504] width 40 height 33
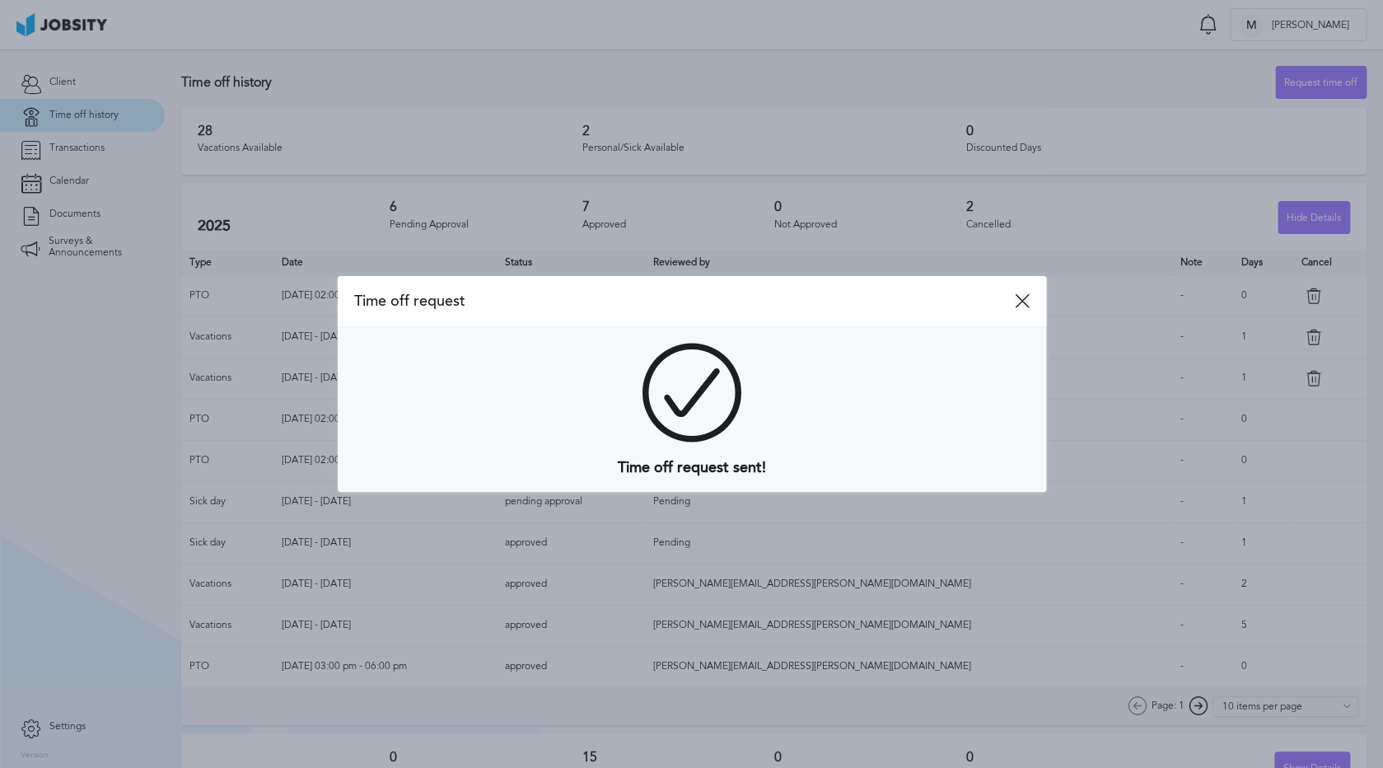
click at [1020, 297] on icon at bounding box center [1022, 300] width 15 height 15
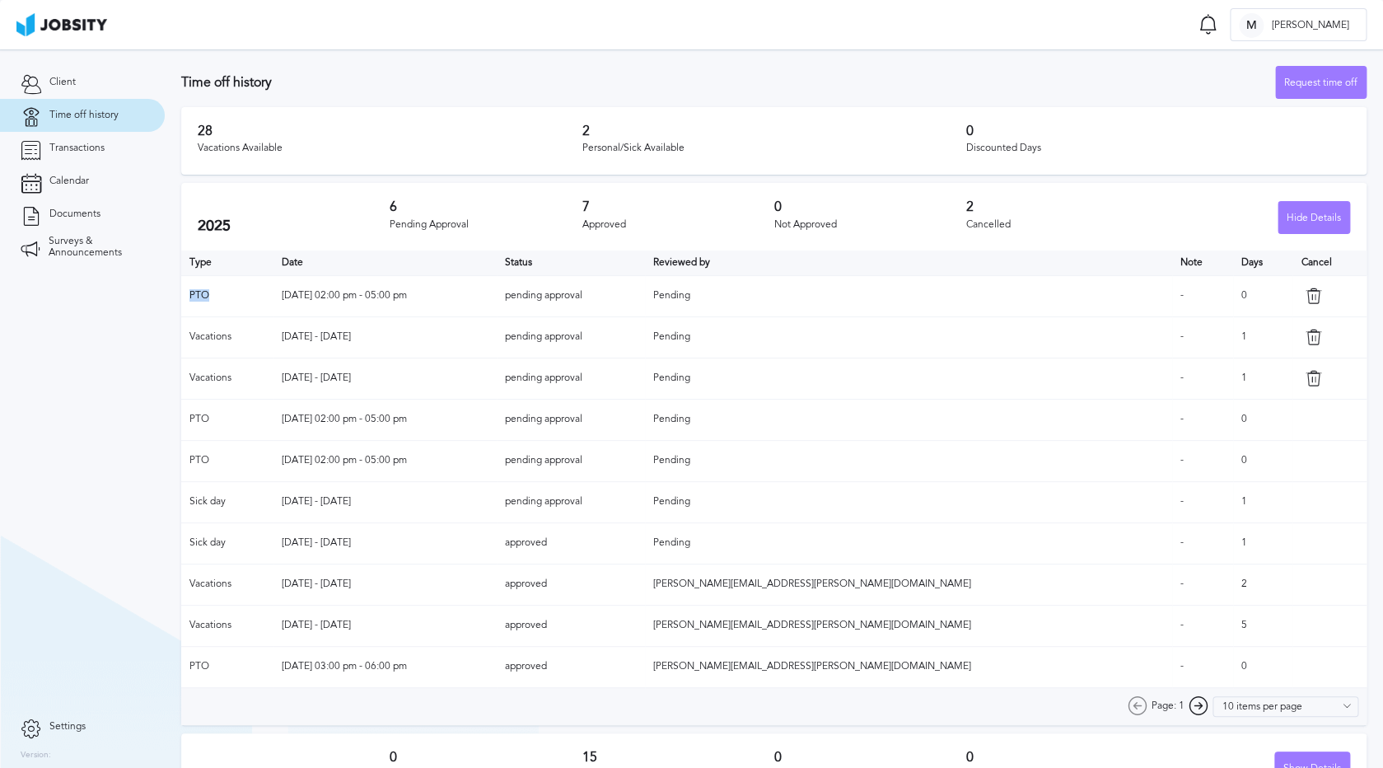
drag, startPoint x: 199, startPoint y: 295, endPoint x: 291, endPoint y: 295, distance: 91.4
click at [209, 295] on td "PTO" at bounding box center [227, 295] width 92 height 41
click at [309, 295] on tr "PTO [DATE] 02:00 pm - 05:00 pm pending approval Pending - 0" at bounding box center [773, 295] width 1185 height 41
drag, startPoint x: 190, startPoint y: 293, endPoint x: 462, endPoint y: 298, distance: 271.9
click at [462, 298] on tr "PTO [DATE] 02:00 pm - 05:00 pm pending approval Pending - 0" at bounding box center [773, 295] width 1185 height 41
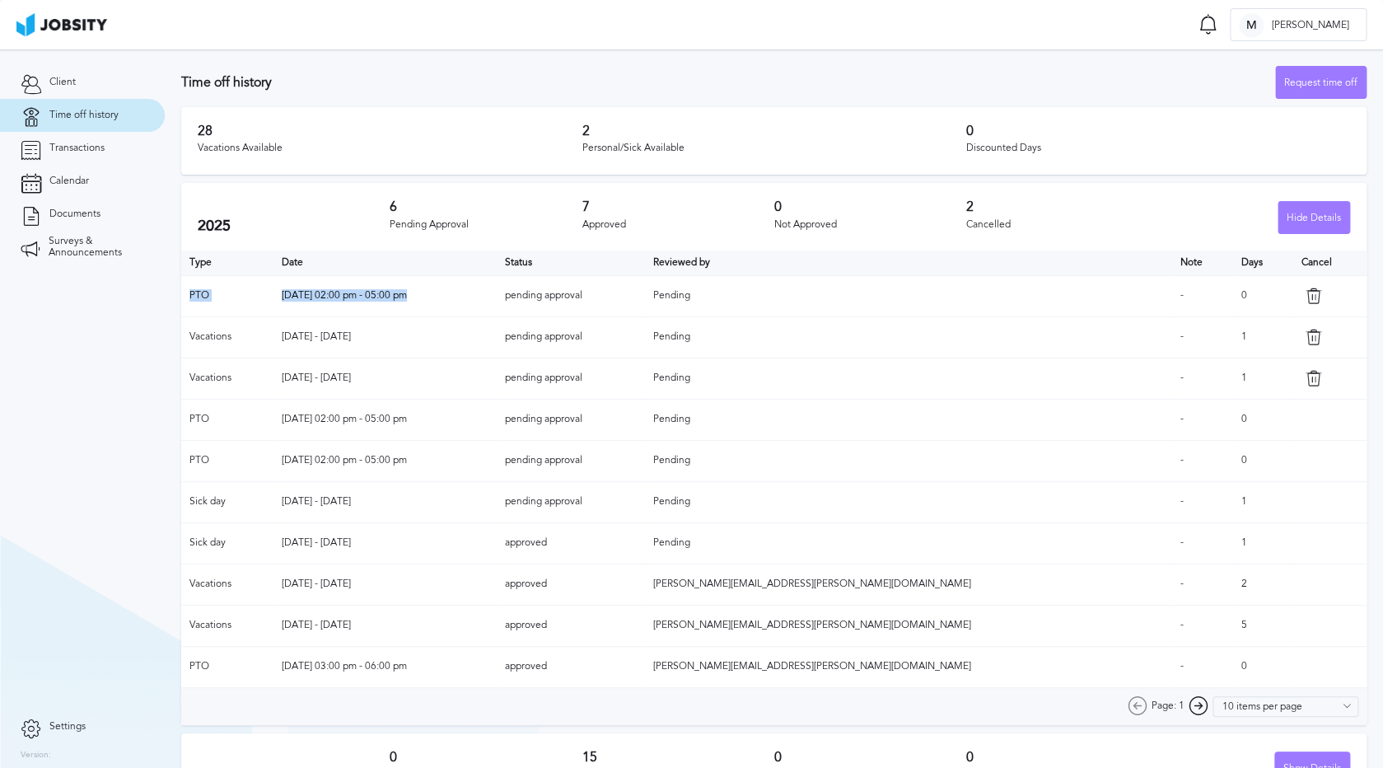
copy tr "PTO [DATE] 02:00 pm - 05:00 pm"
